Goal: Check status: Check status

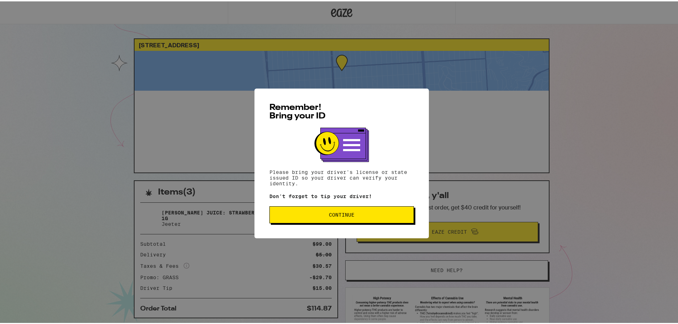
click at [358, 214] on span "Continue" at bounding box center [341, 213] width 132 height 5
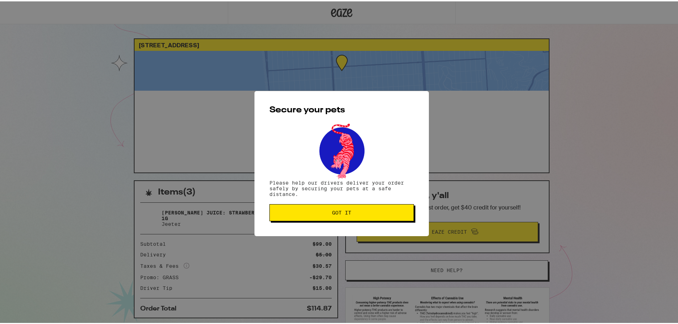
click at [356, 215] on button "Got it" at bounding box center [341, 211] width 144 height 17
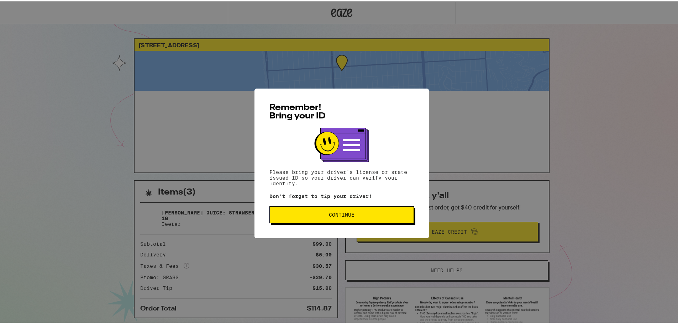
click at [353, 223] on div "Remember! Bring your ID Please bring your driver's license or state issued ID s…" at bounding box center [341, 162] width 174 height 150
click at [357, 221] on button "Continue" at bounding box center [341, 213] width 144 height 17
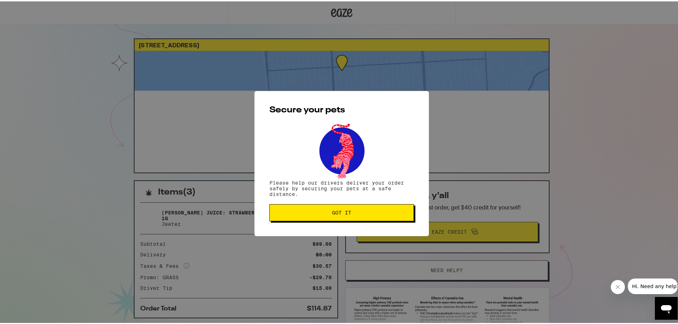
click at [362, 218] on button "Got it" at bounding box center [341, 211] width 144 height 17
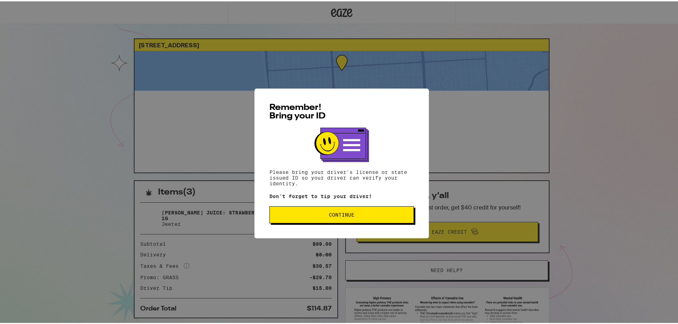
click at [379, 222] on button "Continue" at bounding box center [341, 213] width 144 height 17
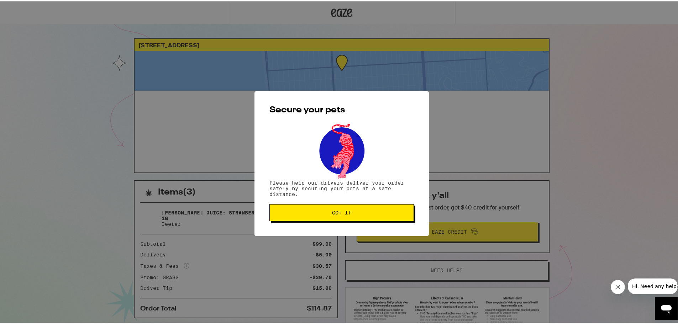
click at [376, 214] on span "Got it" at bounding box center [341, 211] width 132 height 5
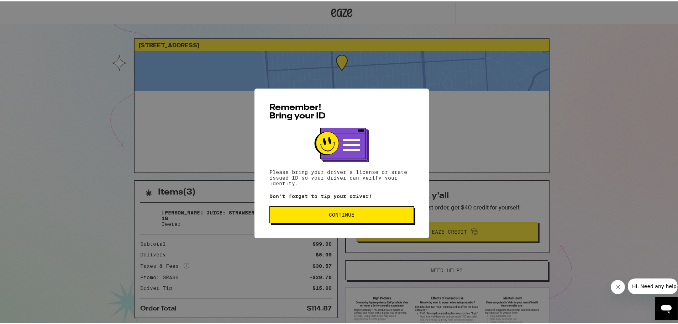
click at [325, 220] on button "Continue" at bounding box center [341, 213] width 144 height 17
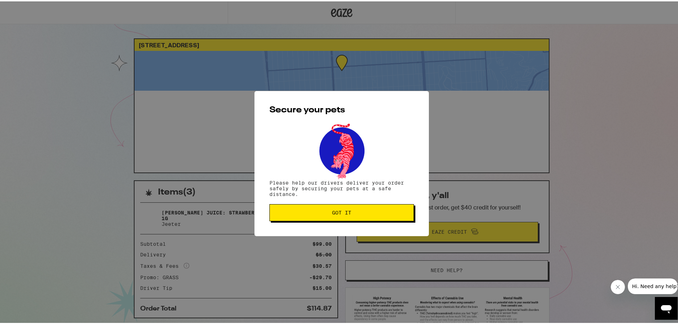
click at [325, 220] on button "Got it" at bounding box center [341, 211] width 144 height 17
